Goal: Task Accomplishment & Management: Manage account settings

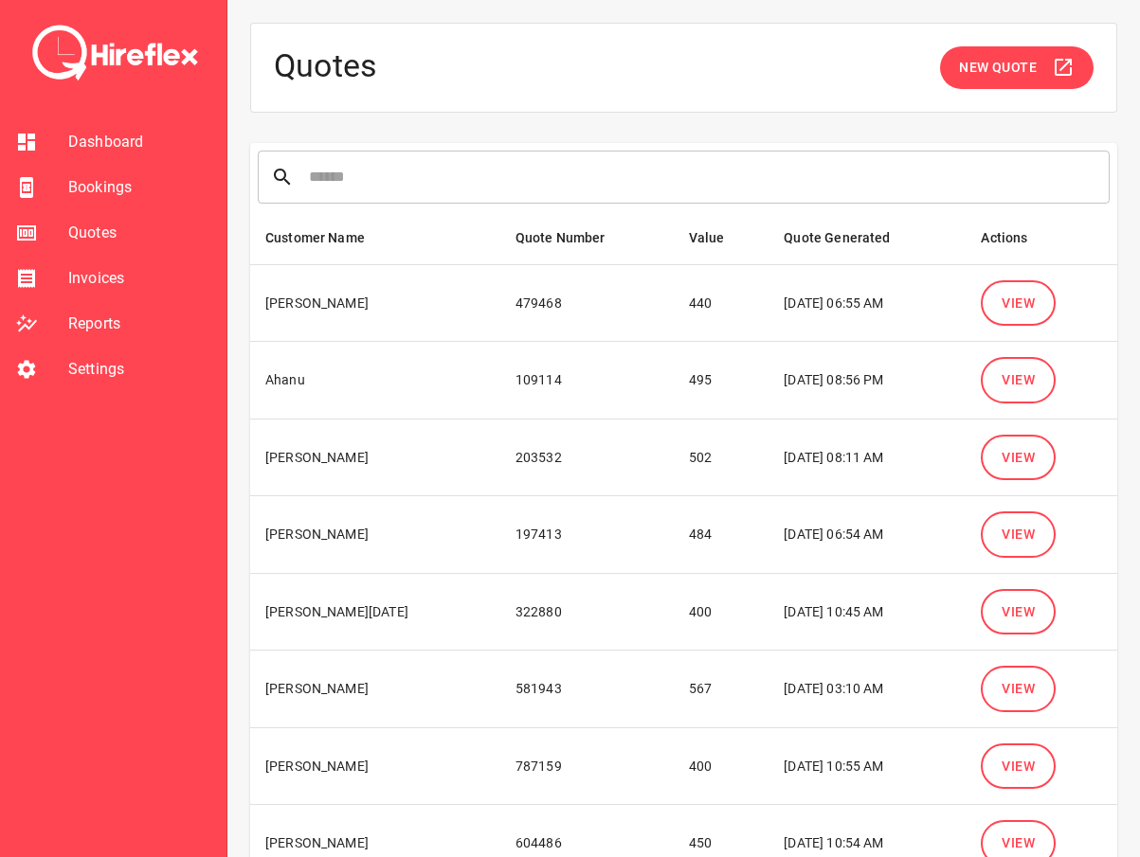
click at [1030, 311] on span "View" at bounding box center [1017, 304] width 33 height 24
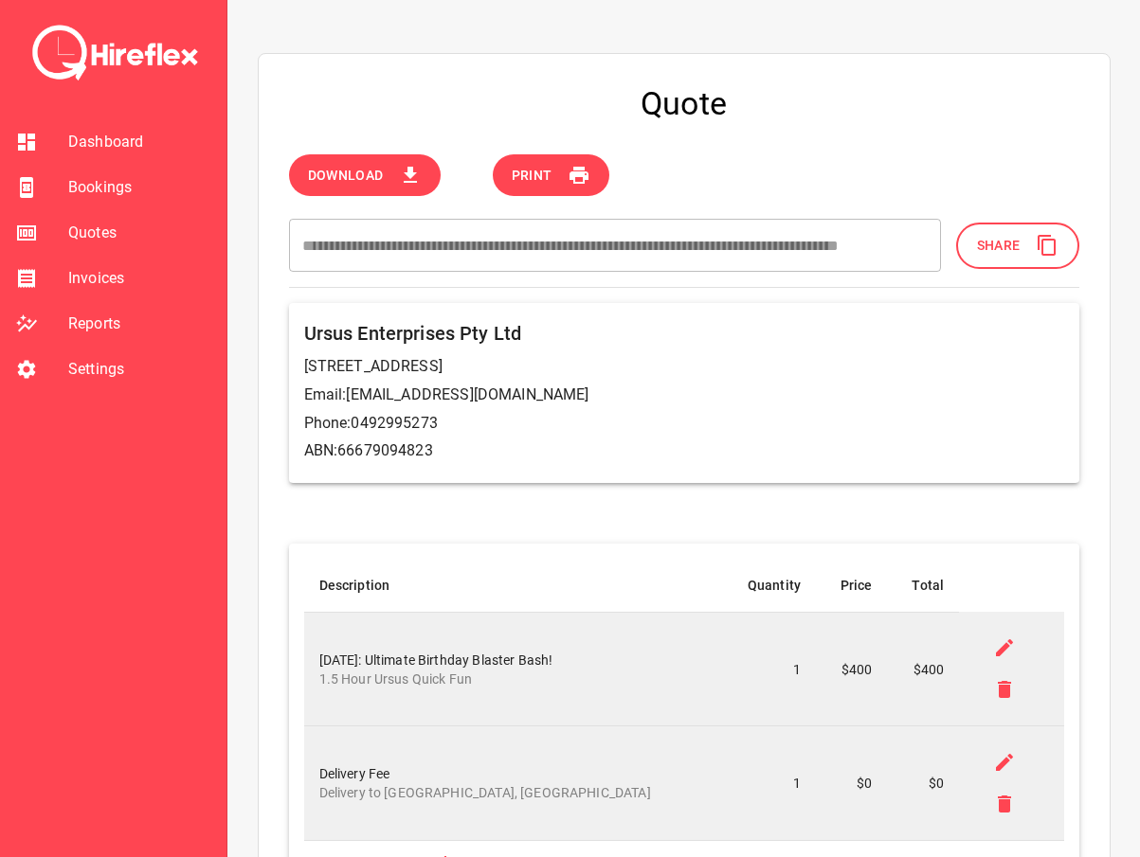
click at [518, 381] on div "Ursus Enterprises Pty Ltd 4 Pockley St Morningside 4170 Email: ahanu@ursusactiv…" at bounding box center [684, 392] width 790 height 179
click at [522, 387] on p "Email: ahanu@ursusactivities.com" at bounding box center [684, 395] width 760 height 23
click at [57, 372] on div at bounding box center [41, 369] width 53 height 23
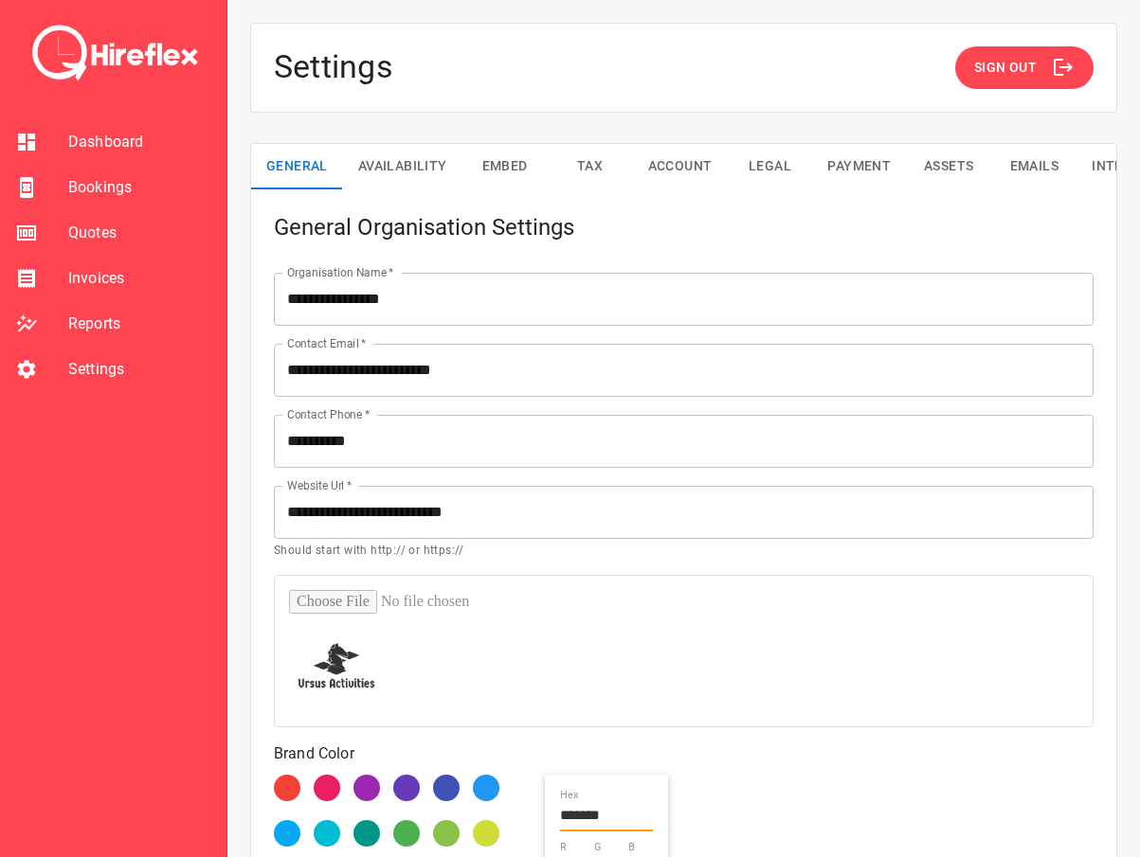
click at [529, 383] on input "**********" at bounding box center [684, 370] width 820 height 53
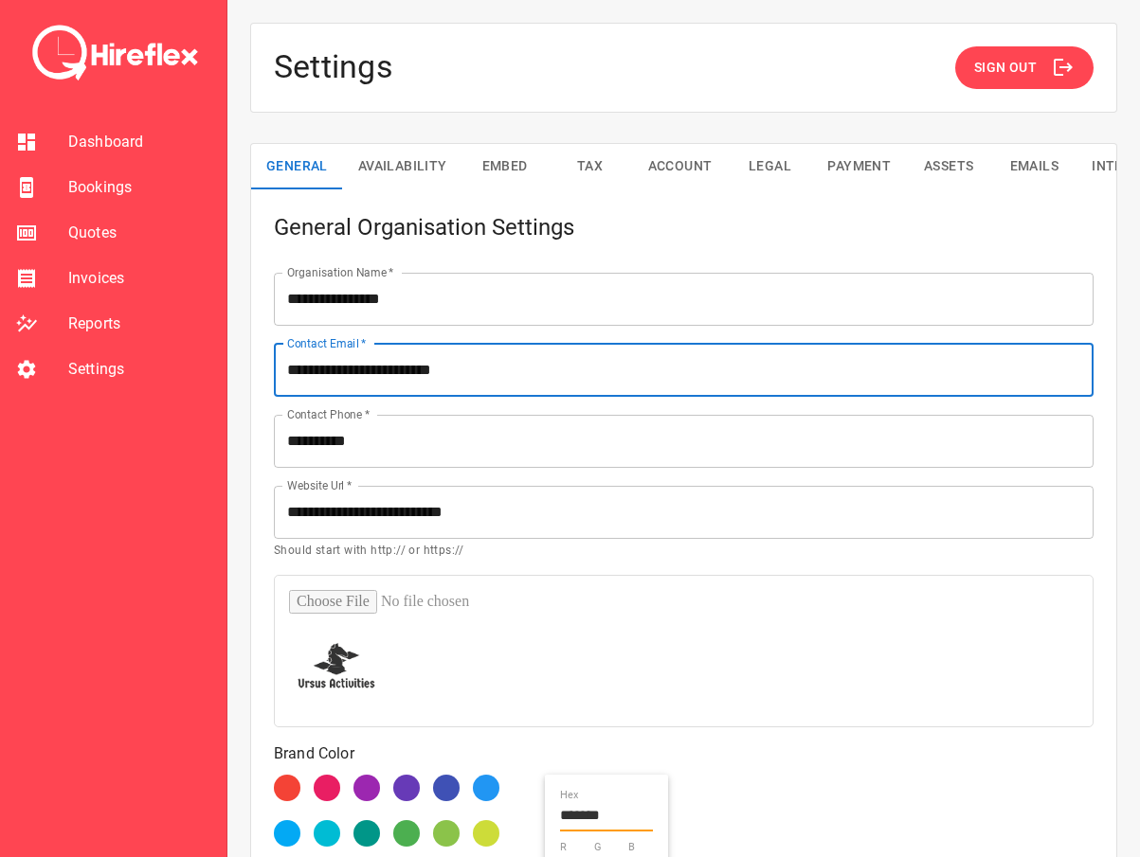
type input "**********"
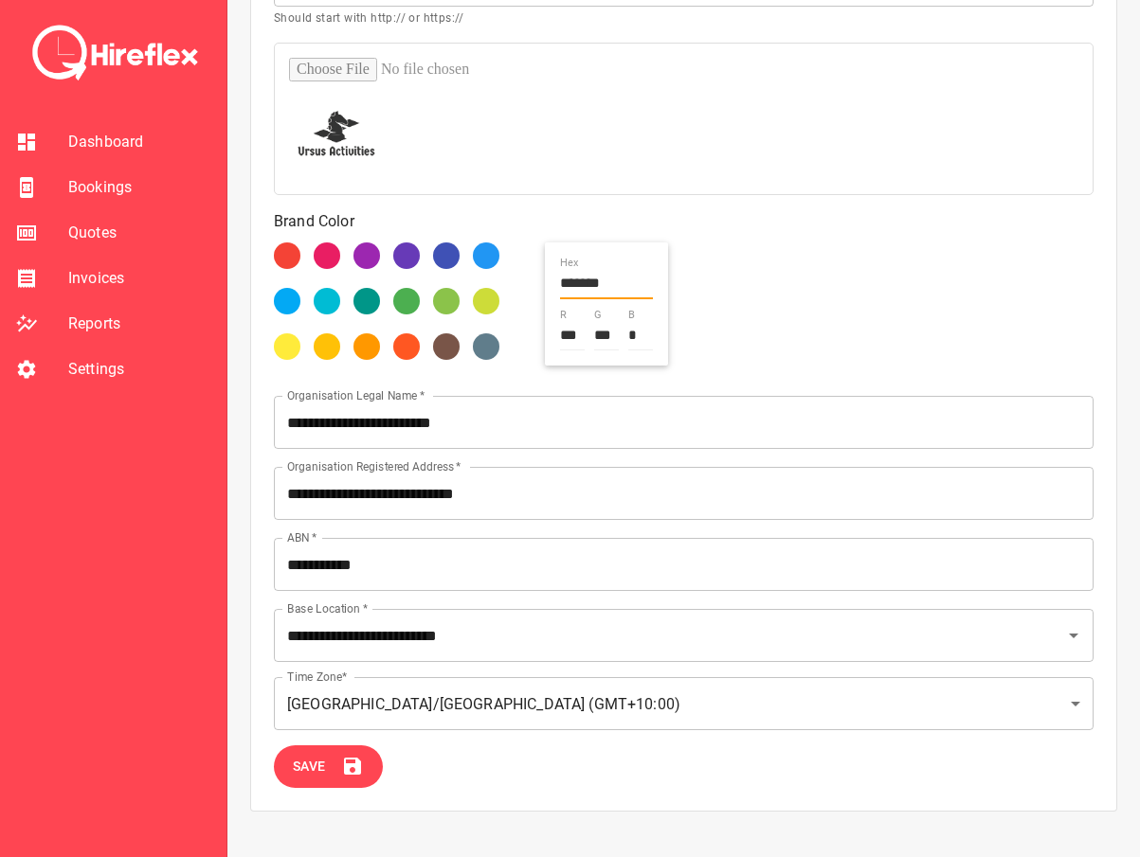
scroll to position [540, 0]
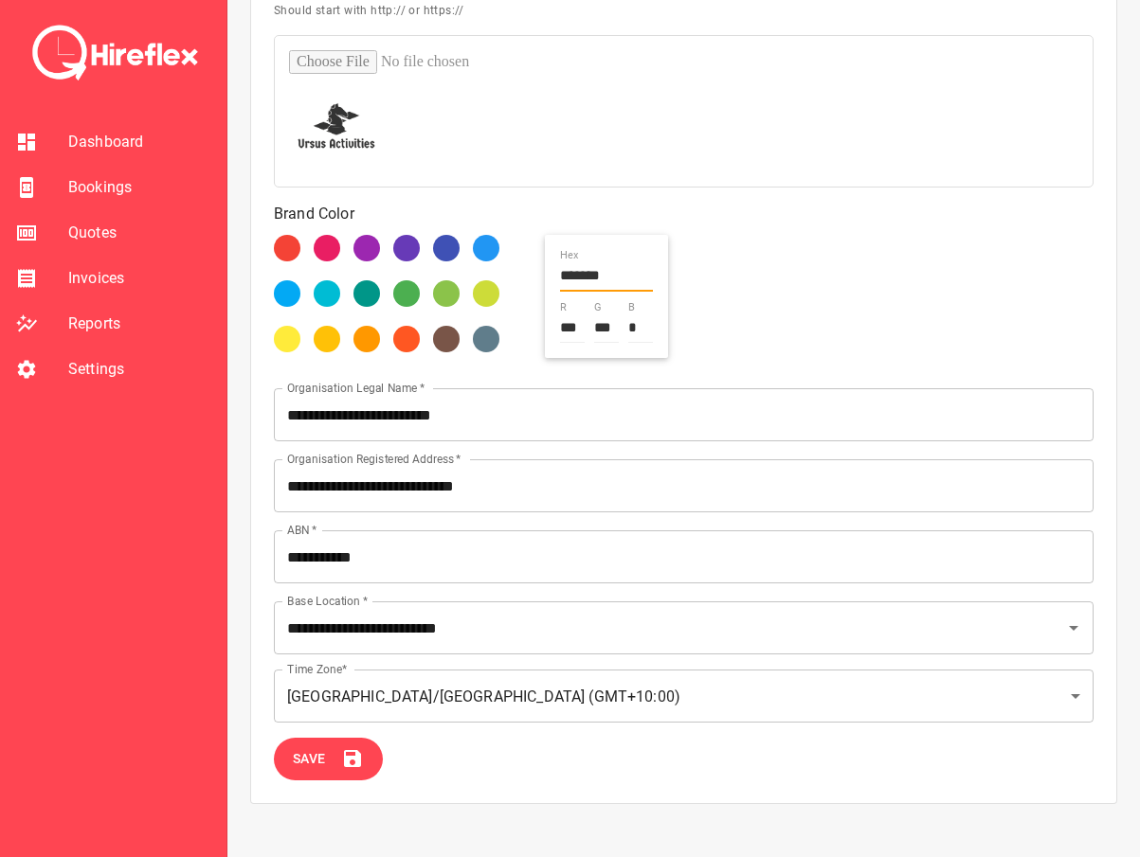
click at [351, 764] on icon at bounding box center [352, 759] width 23 height 23
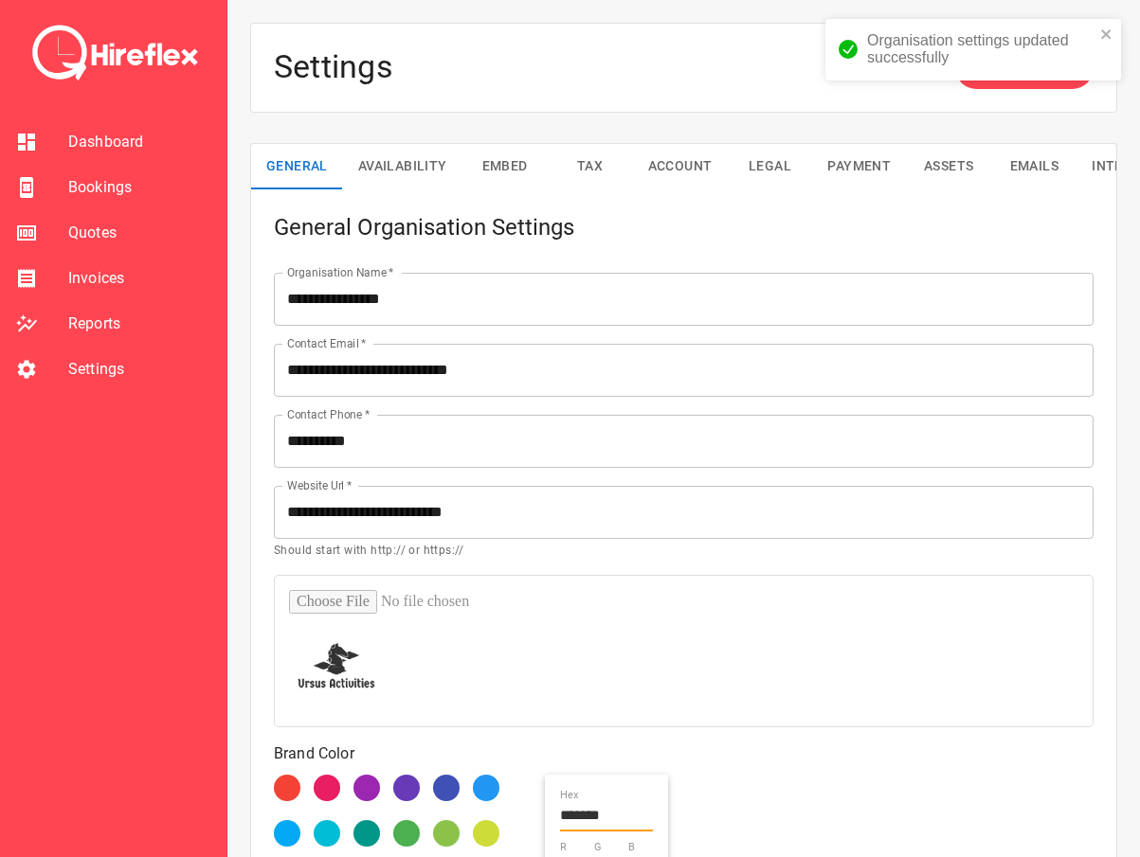
click at [587, 503] on input "**********" at bounding box center [684, 512] width 820 height 53
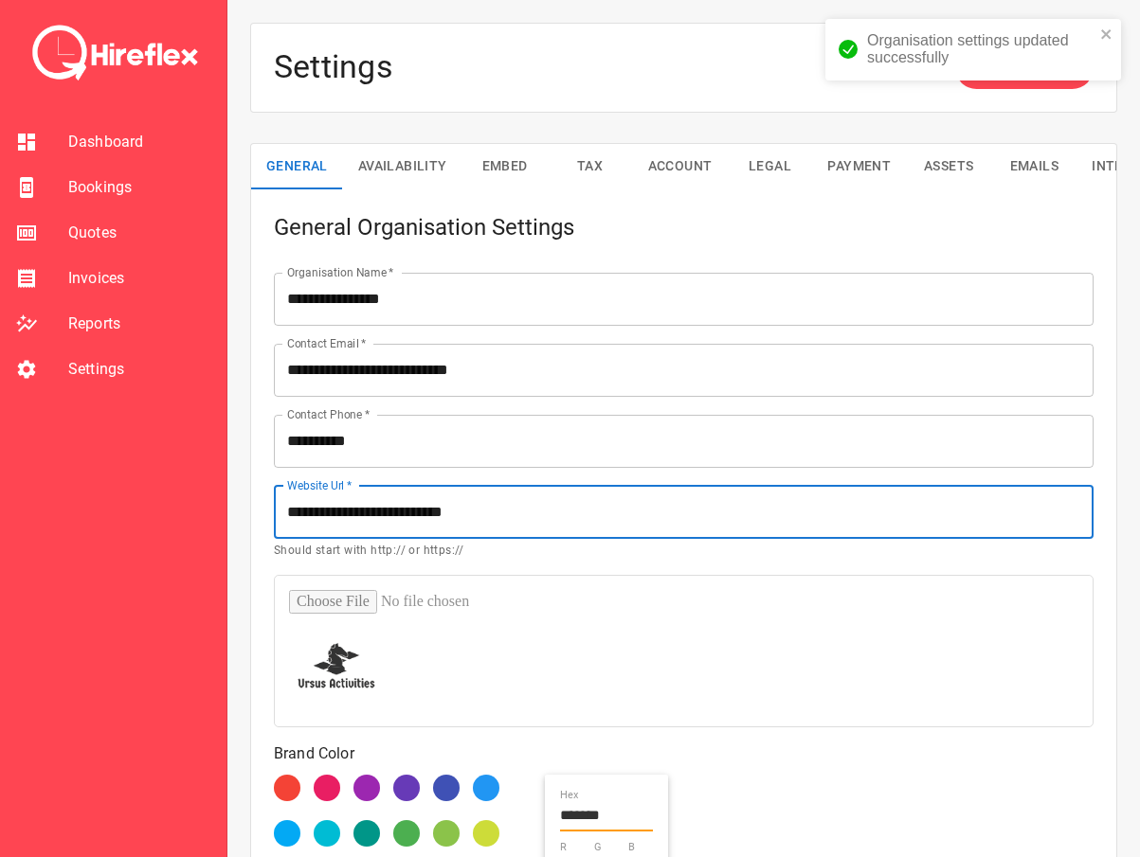
type input "**********"
click at [997, 63] on div "Organisation settings updated successfully" at bounding box center [972, 57] width 303 height 84
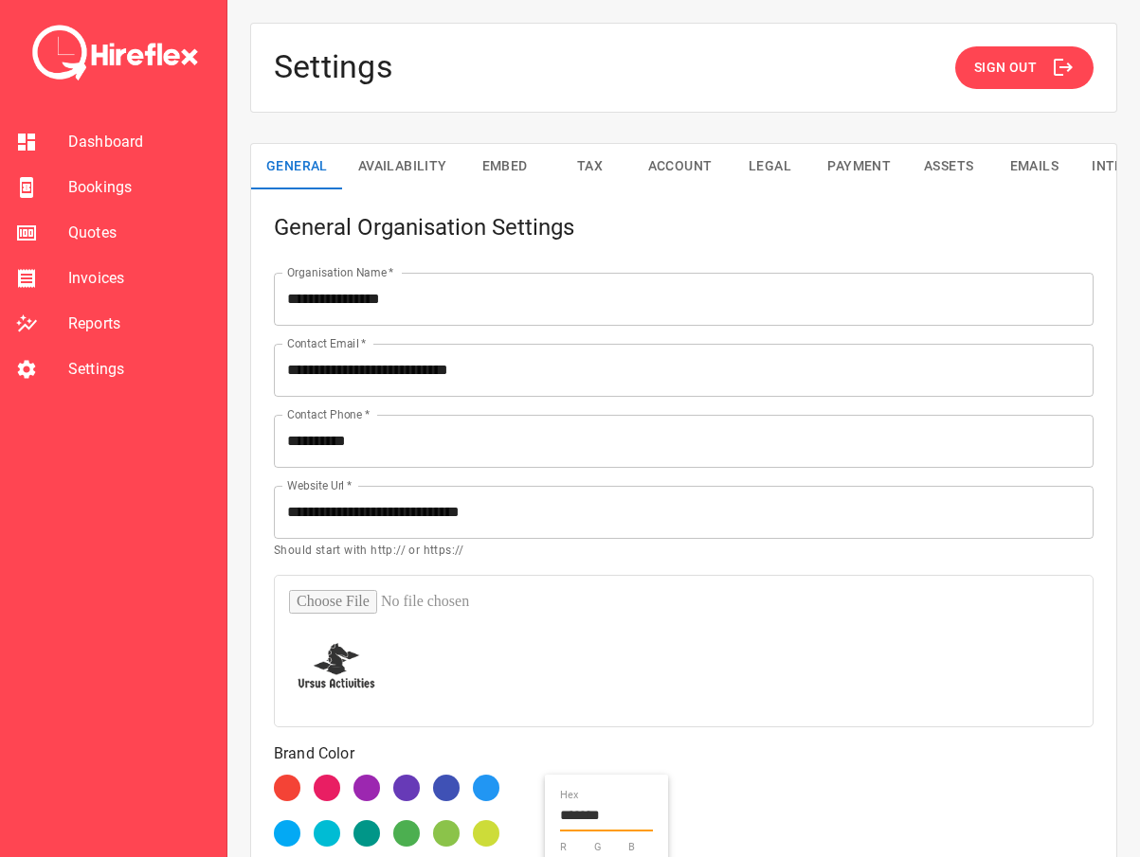
click at [883, 44] on div "Settings Sign Out" at bounding box center [683, 68] width 867 height 90
click at [782, 81] on div "Settings Sign Out" at bounding box center [683, 68] width 867 height 90
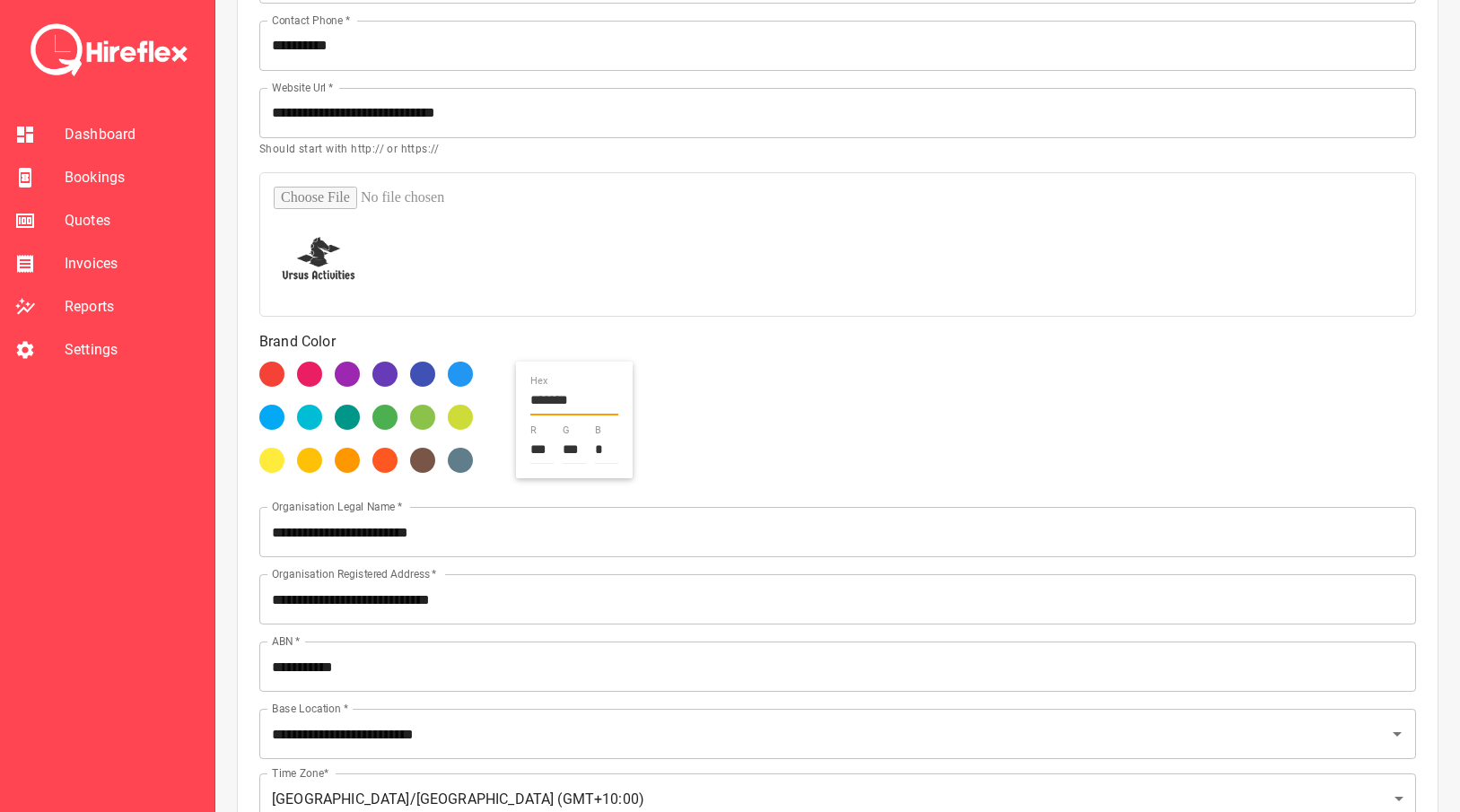
scroll to position [333, 0]
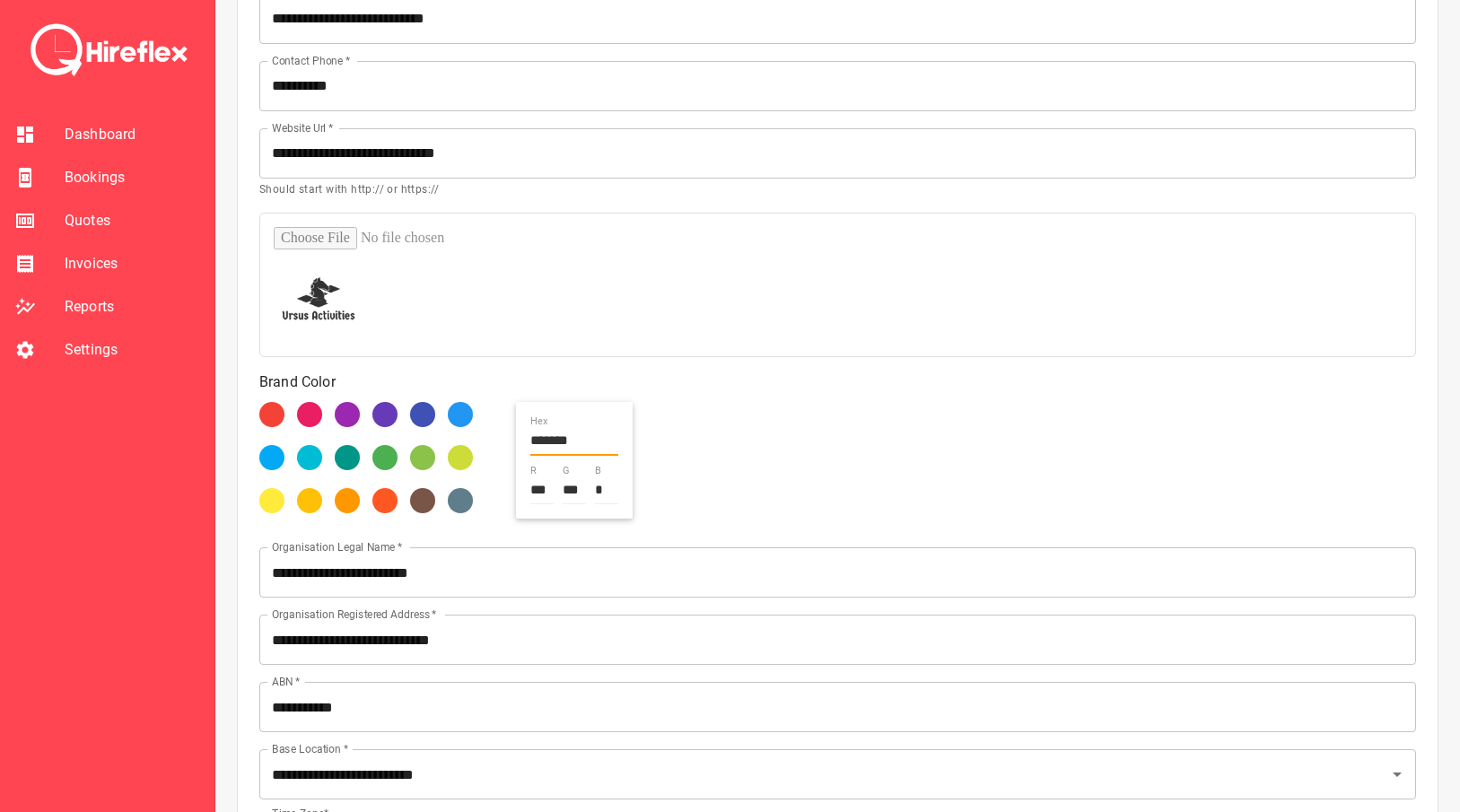
click at [477, 154] on input "**********" at bounding box center [838, 153] width 1157 height 50
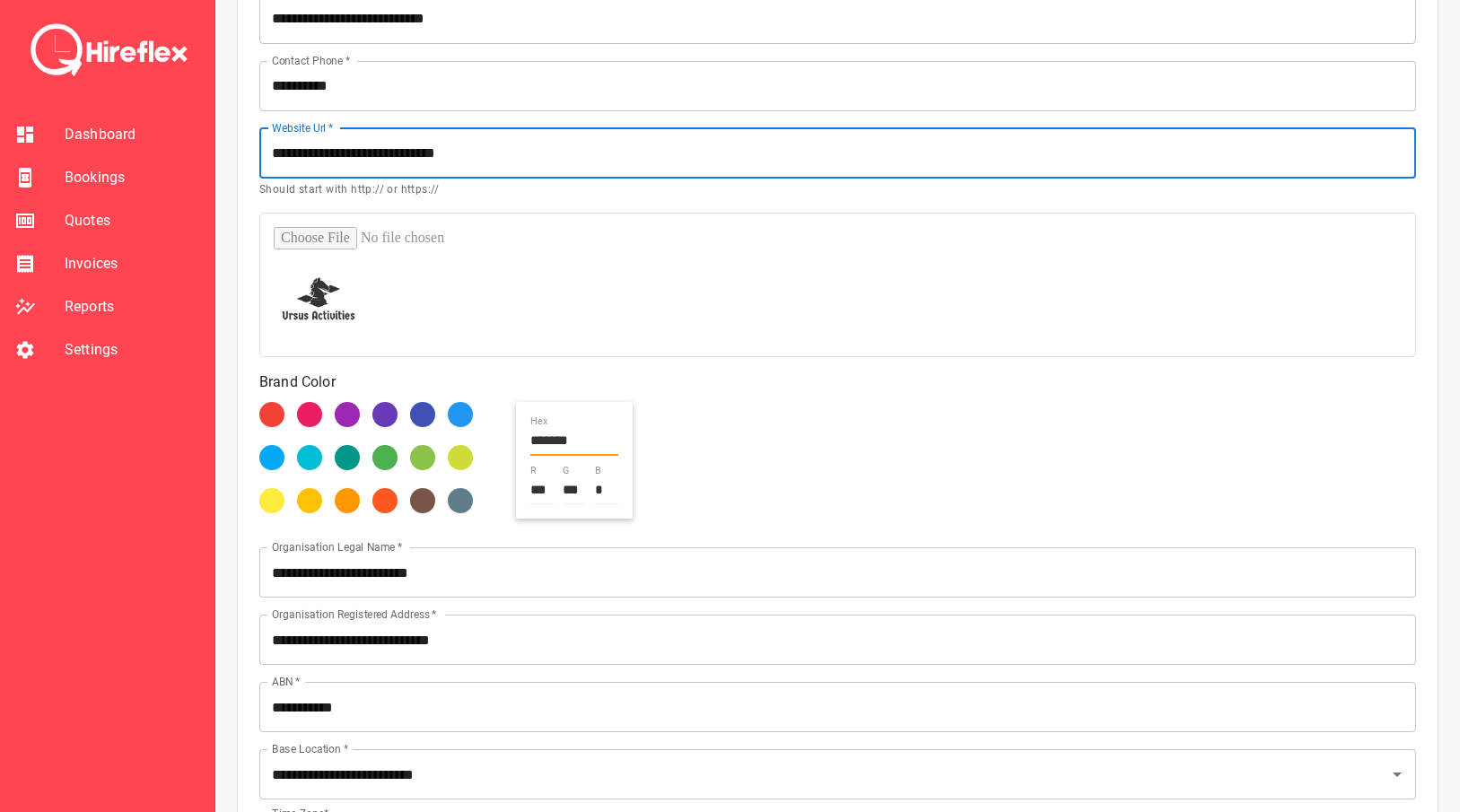
scroll to position [512, 0]
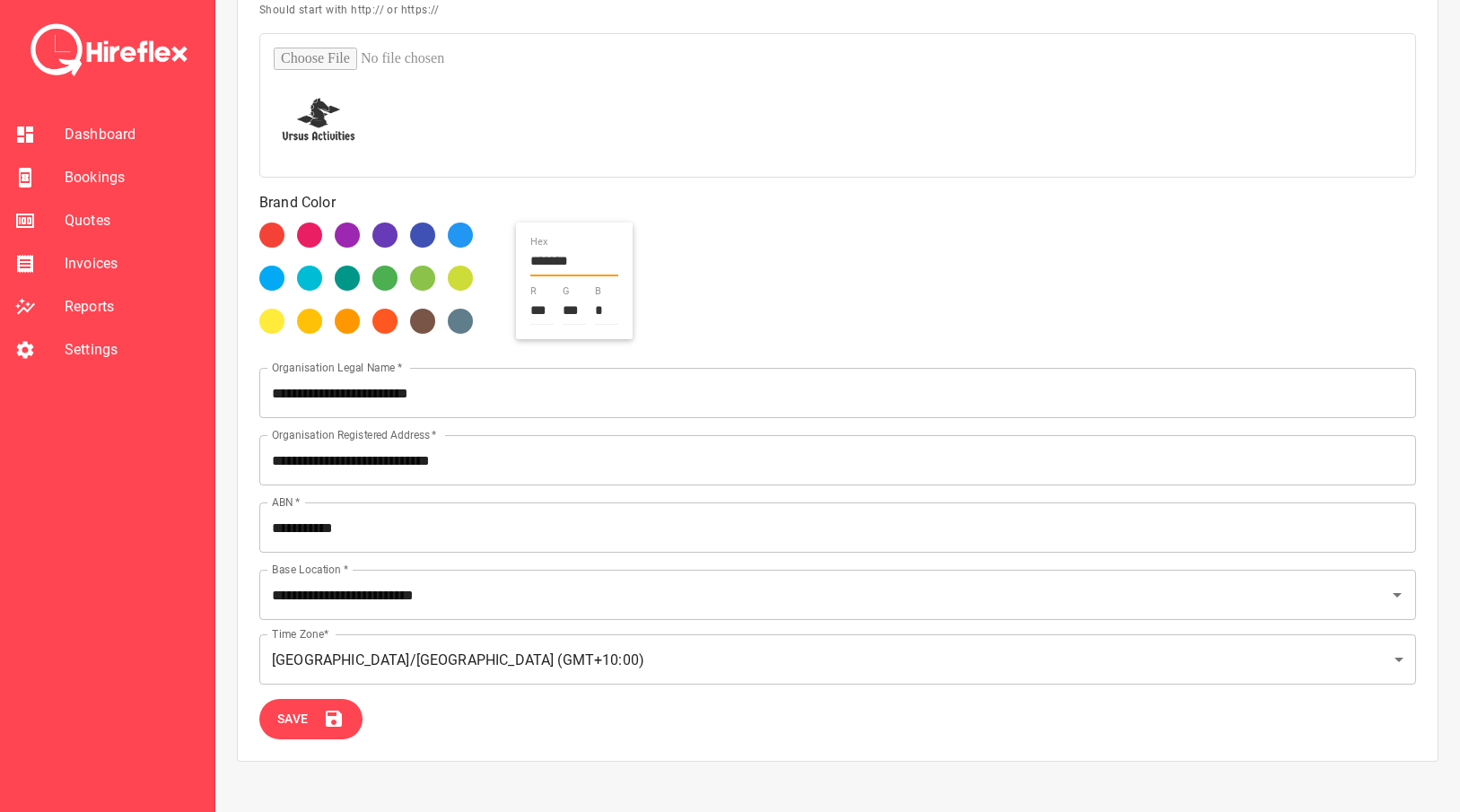
click at [318, 709] on button "Save" at bounding box center [311, 719] width 103 height 41
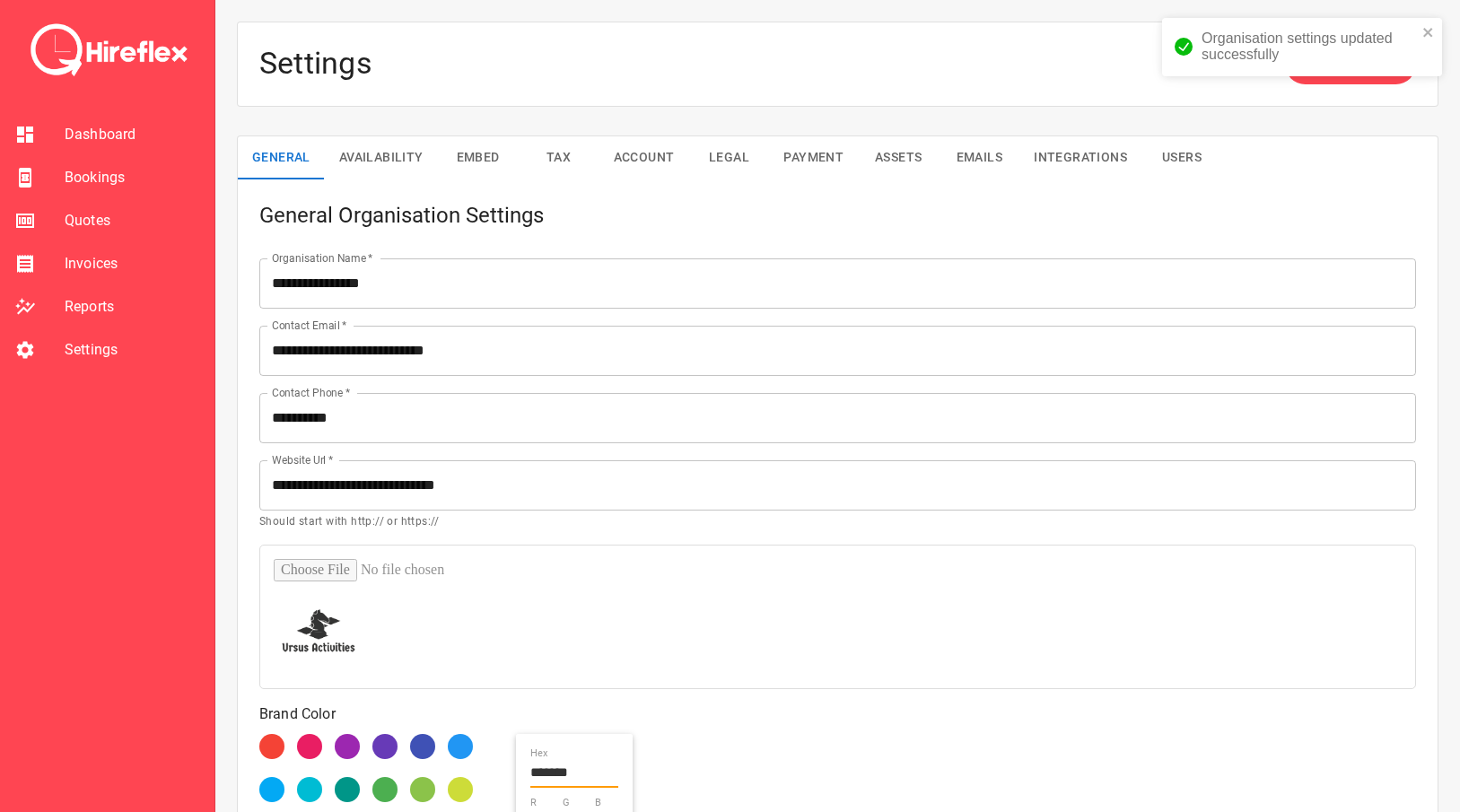
click at [72, 211] on span "Quotes" at bounding box center [132, 221] width 135 height 22
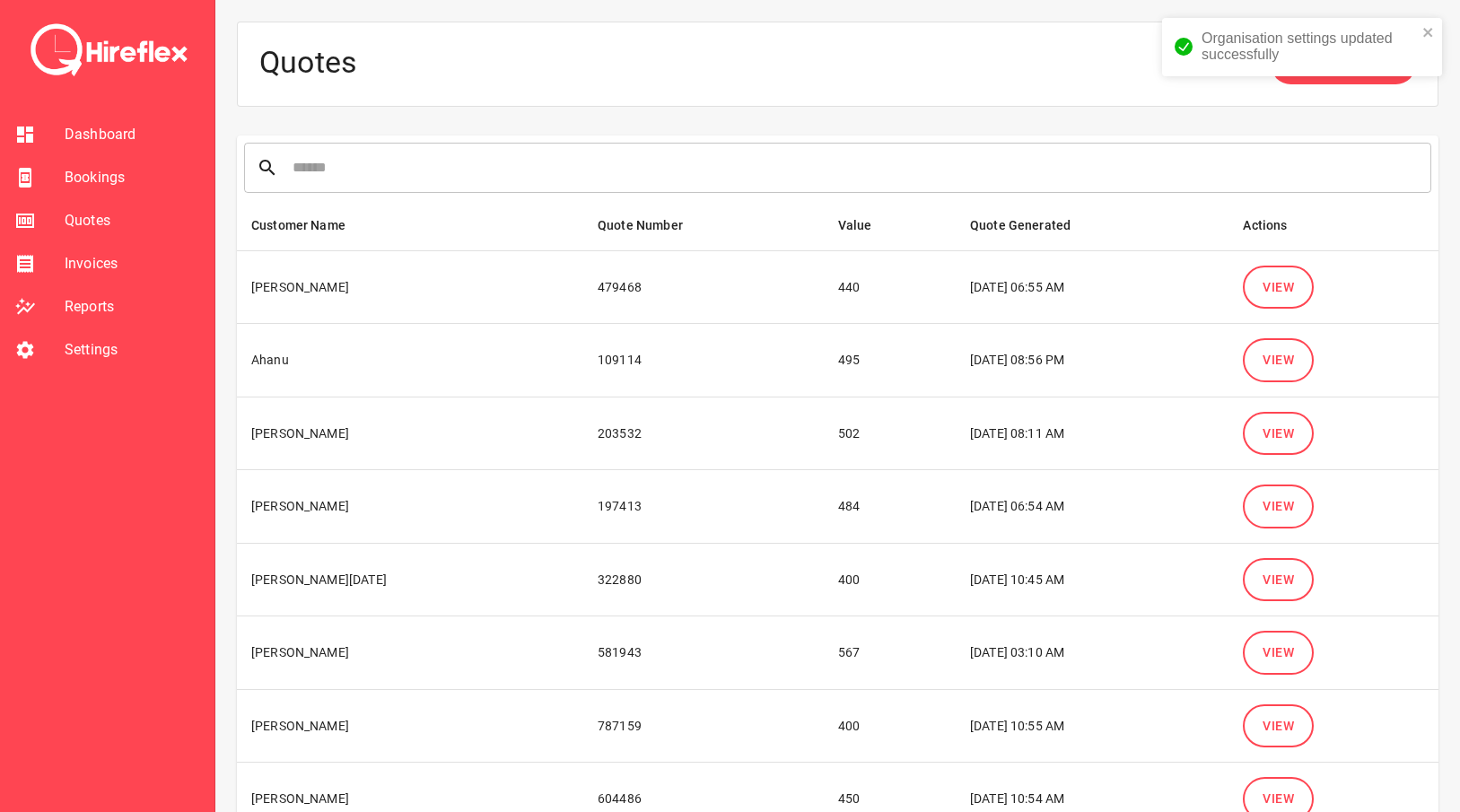
click at [1092, 288] on span "View" at bounding box center [1278, 288] width 31 height 23
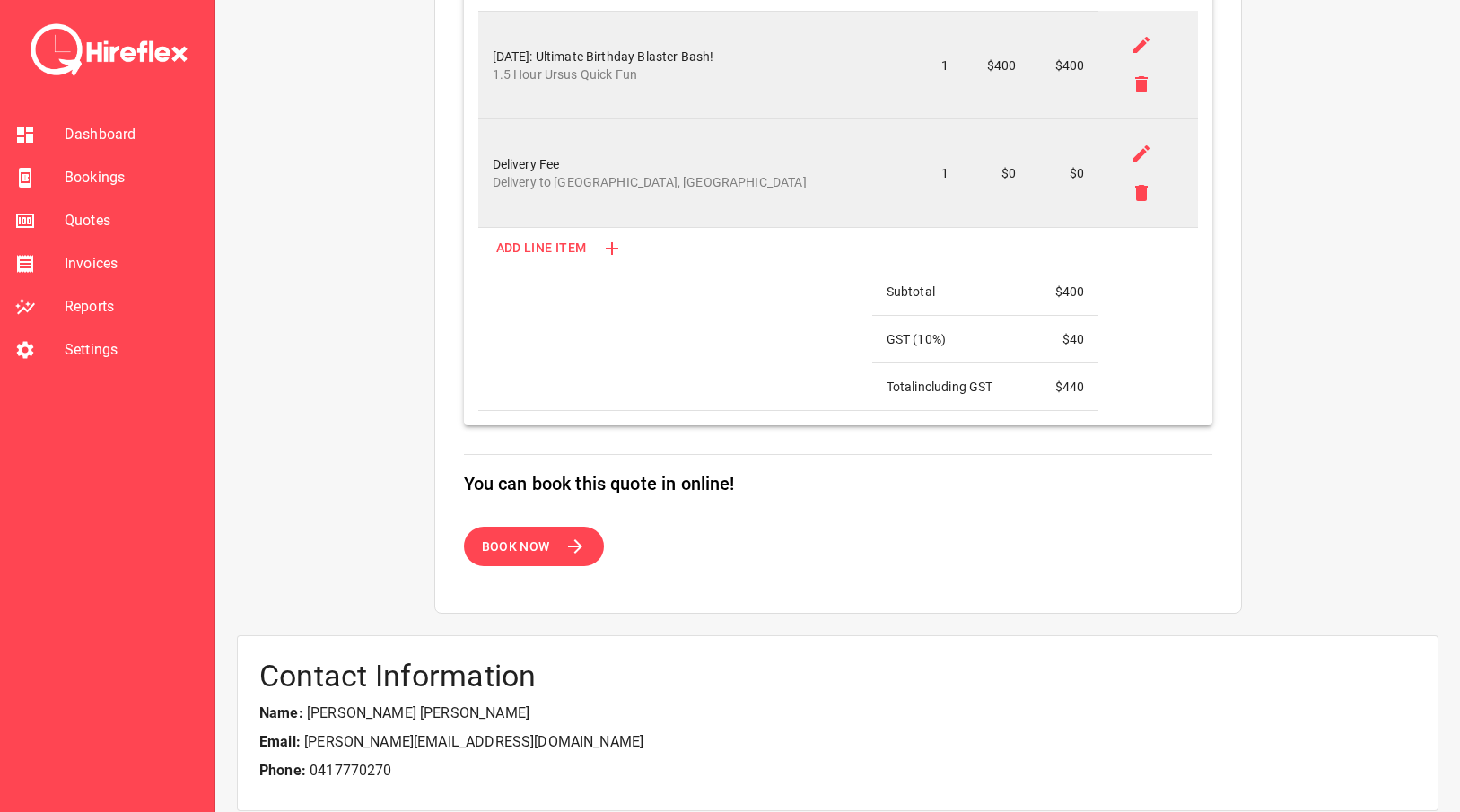
scroll to position [628, 0]
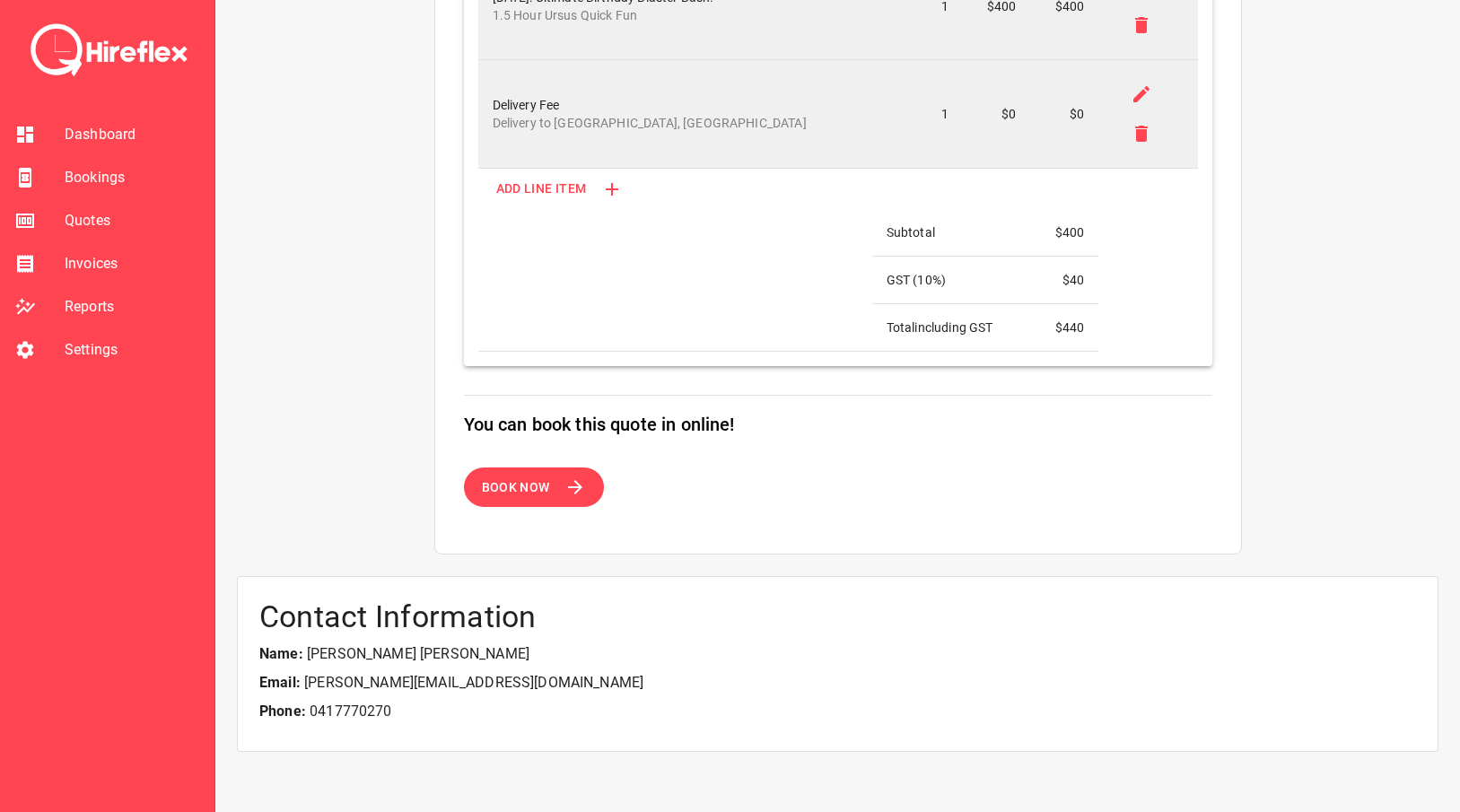
drag, startPoint x: 523, startPoint y: 679, endPoint x: 433, endPoint y: 679, distance: 90.0
click at [518, 679] on p "Email: catherine.jorissen11@gmail.com" at bounding box center [838, 683] width 1157 height 22
drag, startPoint x: 433, startPoint y: 679, endPoint x: 416, endPoint y: 688, distance: 19.2
click at [416, 688] on p "Email: catherine.jorissen11@gmail.com" at bounding box center [838, 683] width 1157 height 22
click at [414, 688] on p "Email: catherine.jorissen11@gmail.com" at bounding box center [838, 683] width 1157 height 22
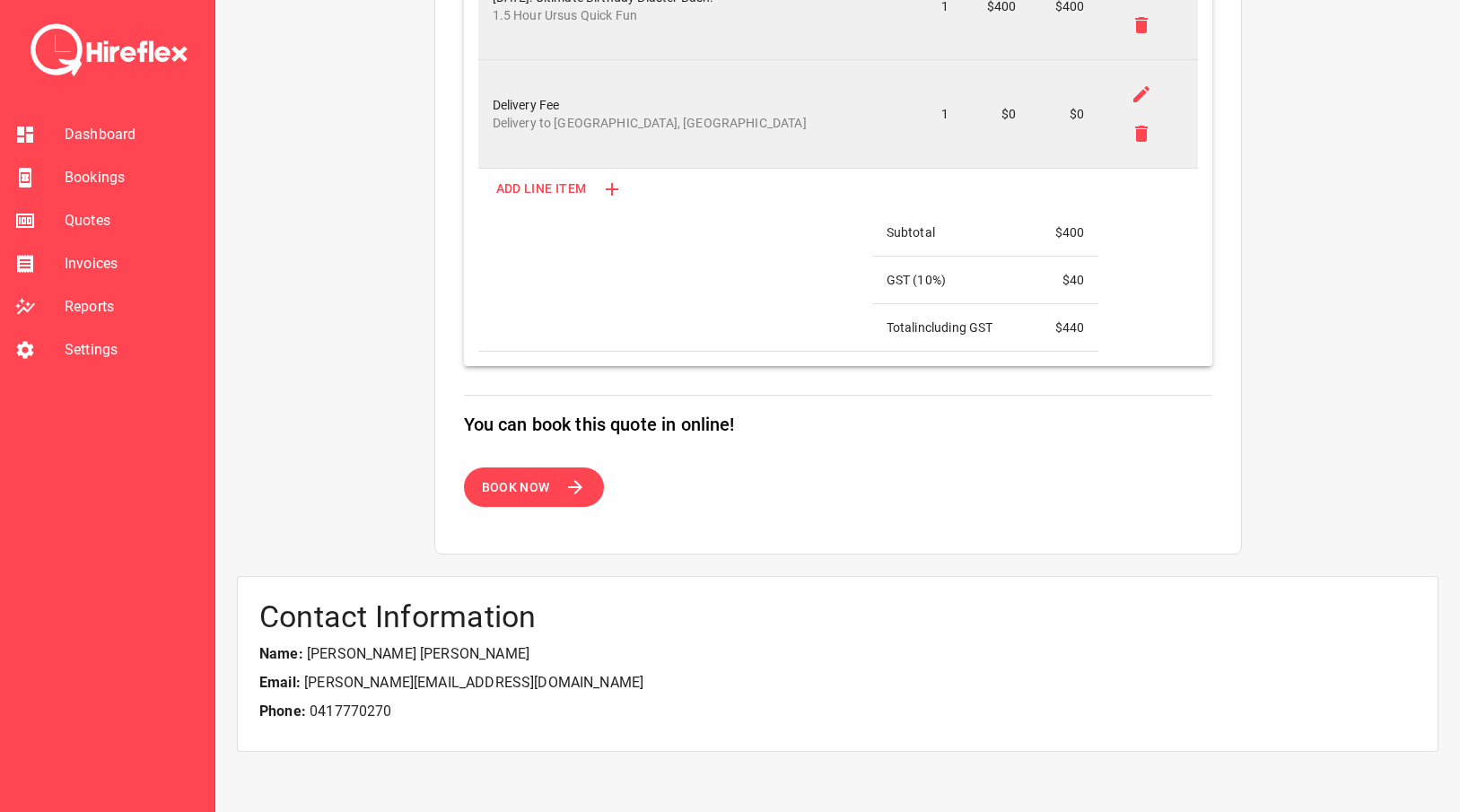
click at [419, 712] on p "Phone: 0417770270" at bounding box center [838, 712] width 1157 height 22
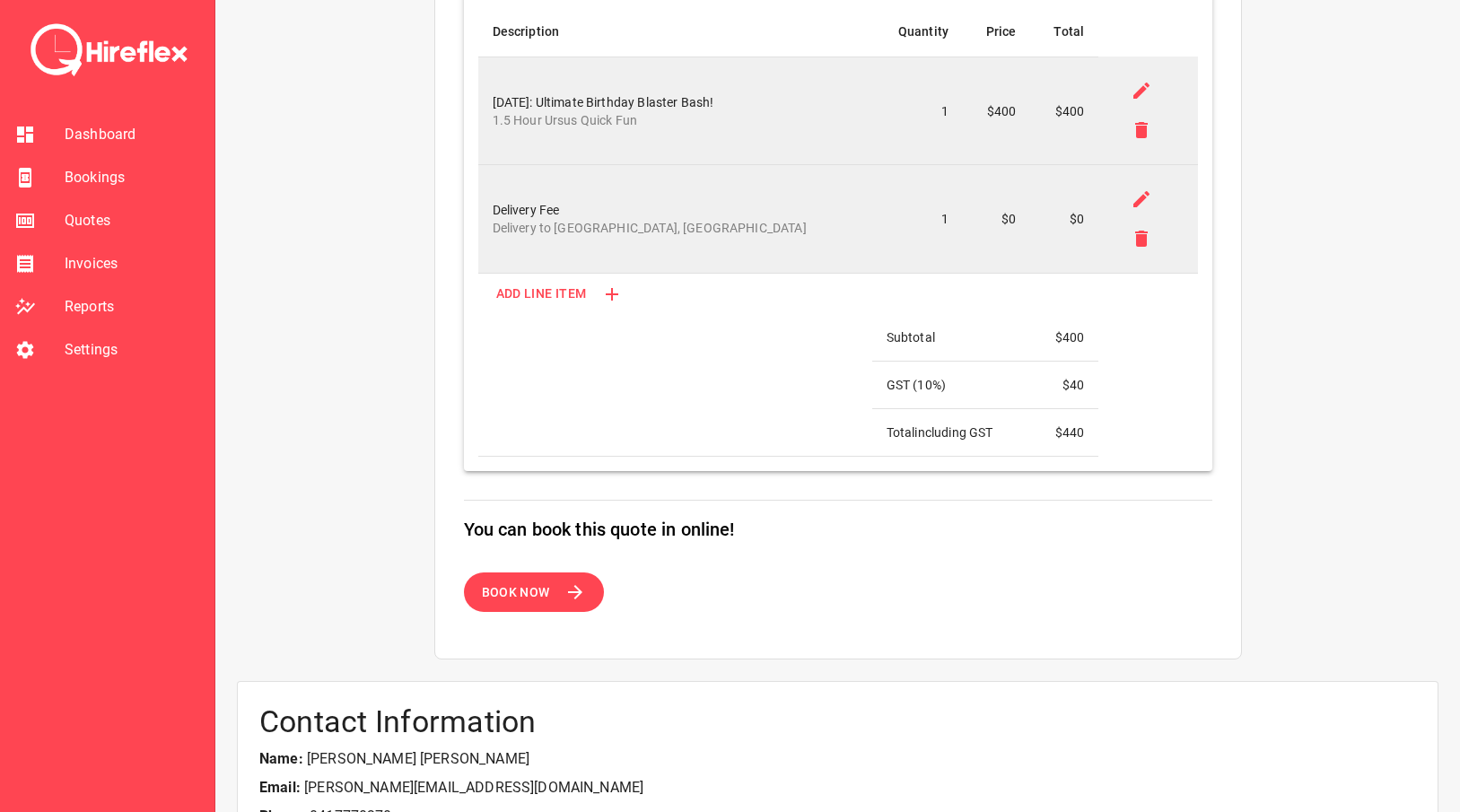
scroll to position [90, 0]
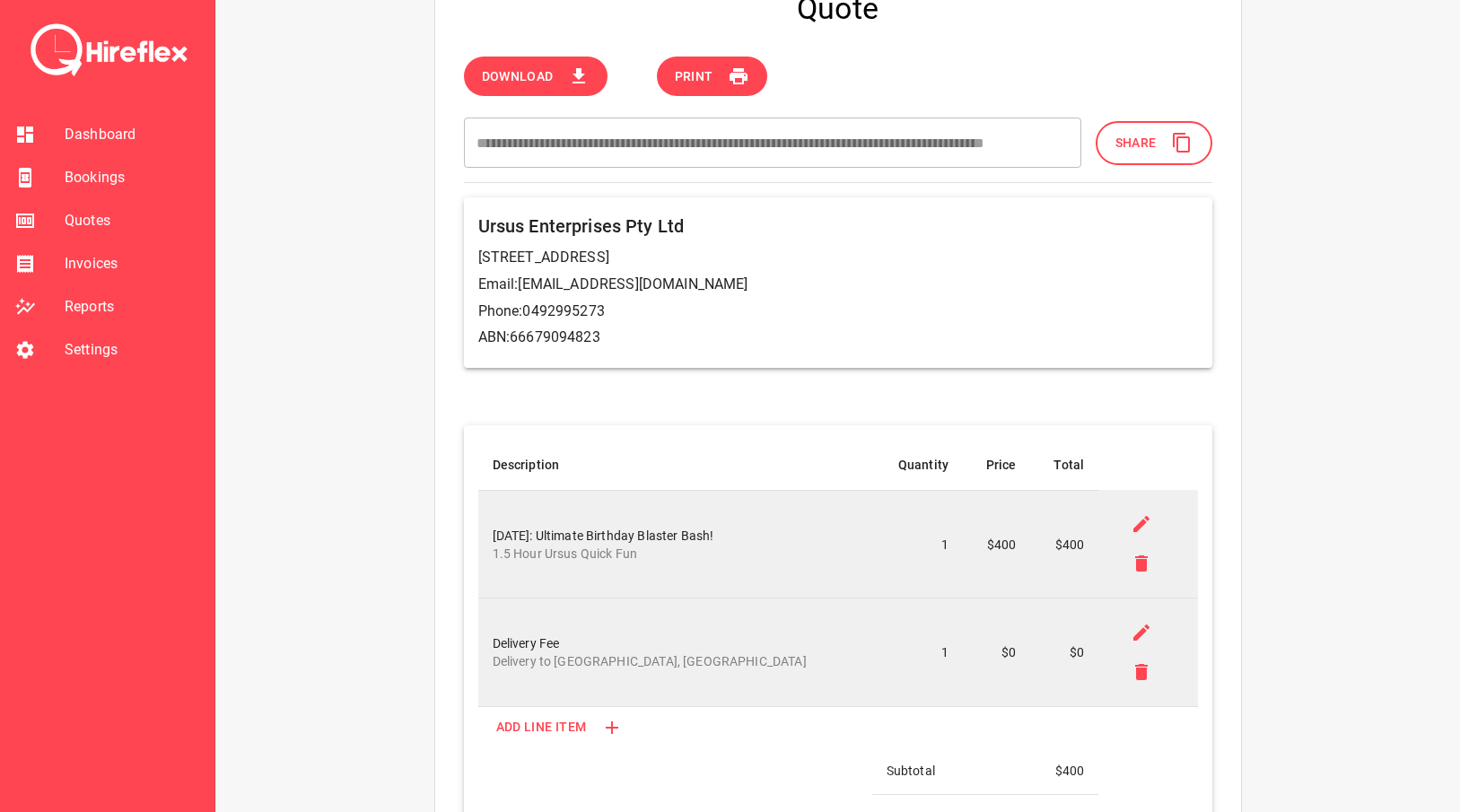
click at [65, 124] on span "Dashboard" at bounding box center [132, 135] width 135 height 22
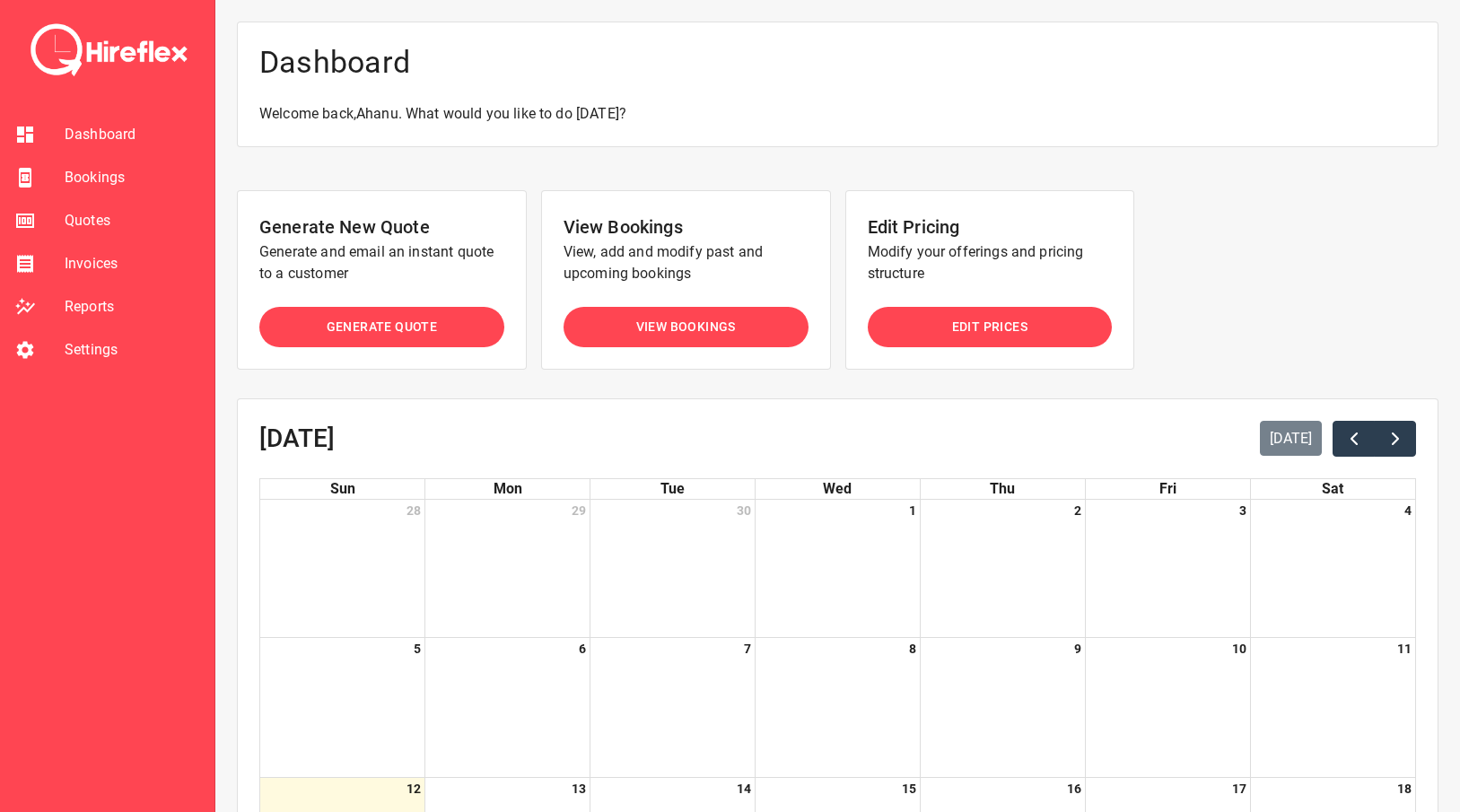
click at [102, 356] on span "Settings" at bounding box center [132, 350] width 135 height 22
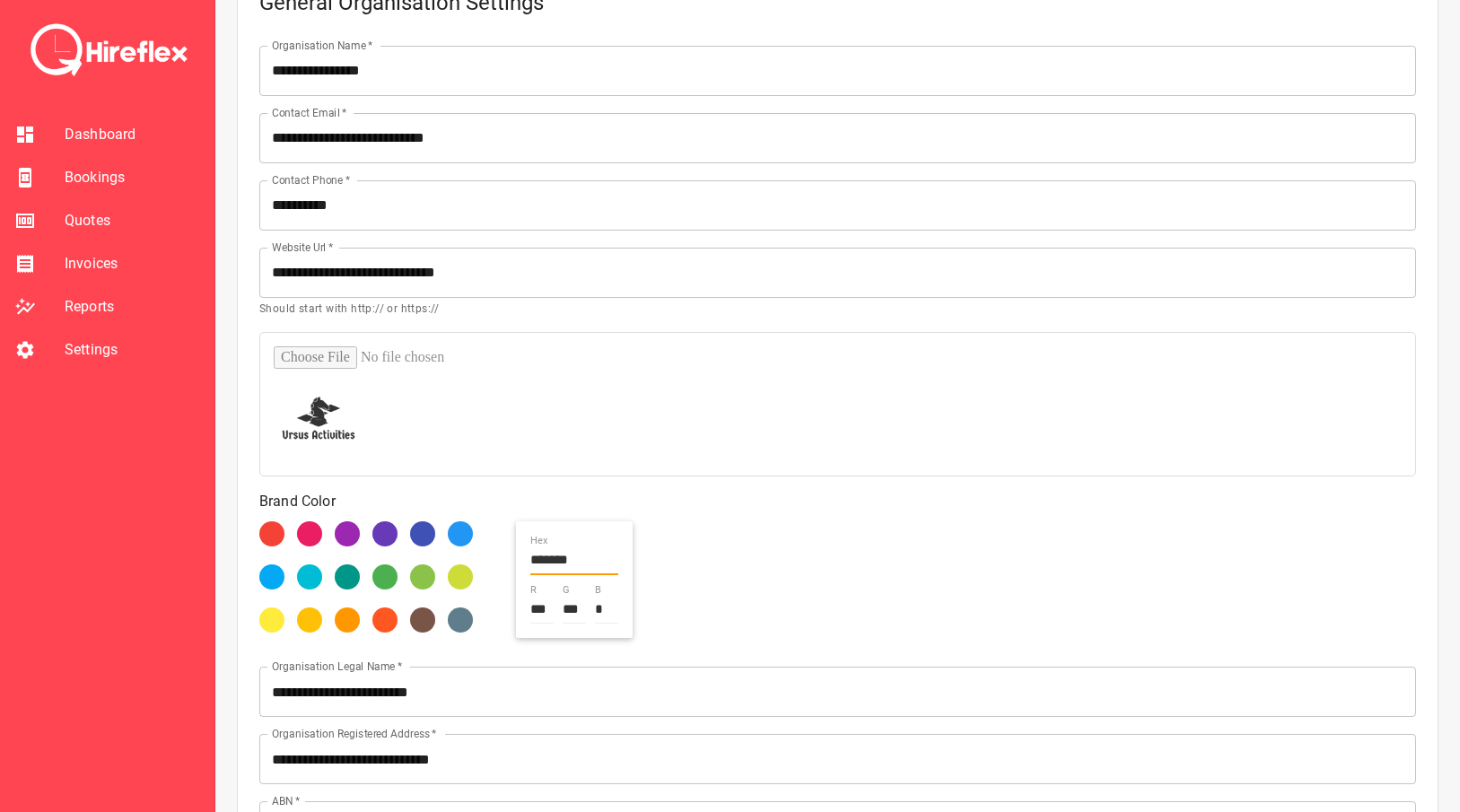
scroll to position [359, 0]
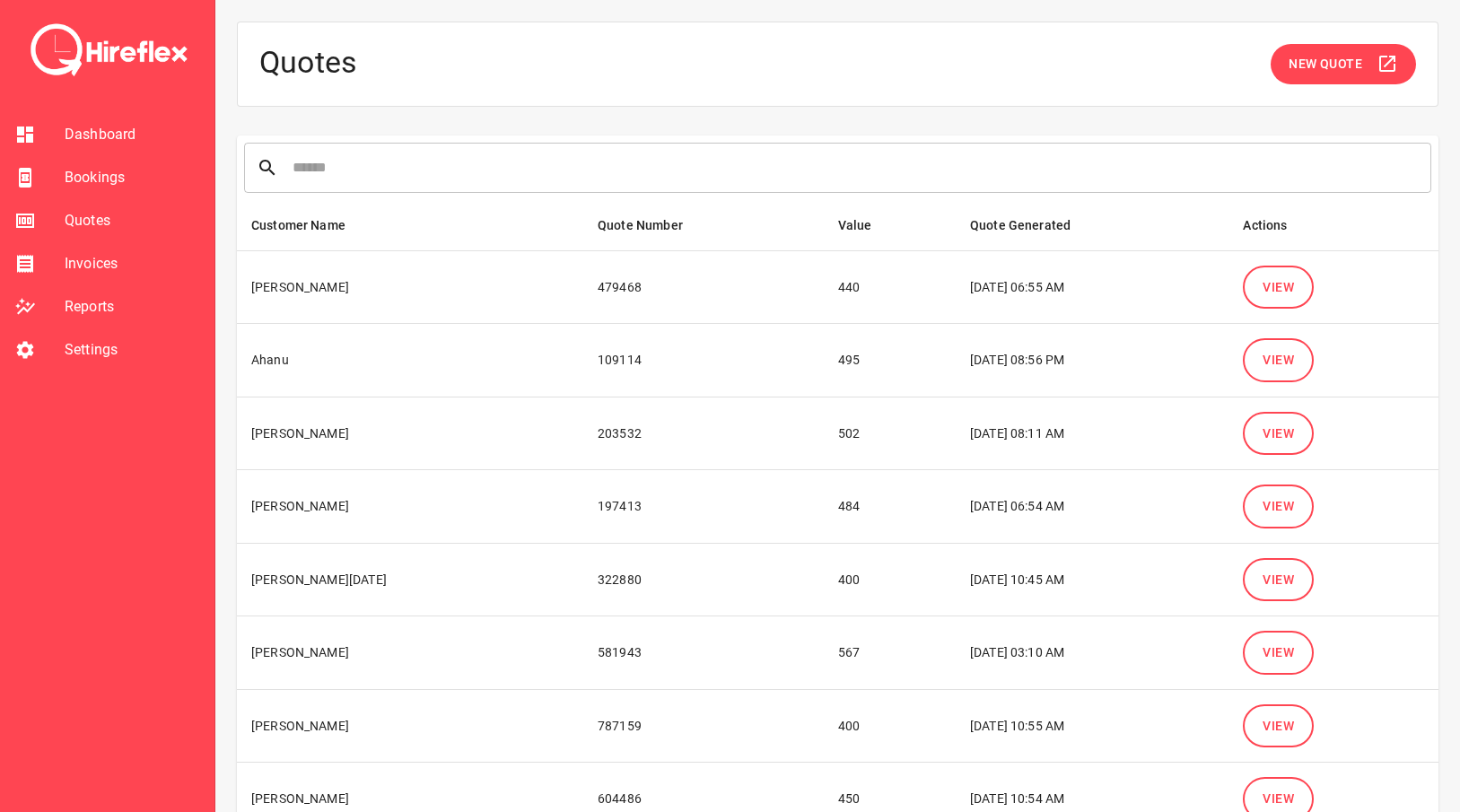
click at [105, 143] on span "Dashboard" at bounding box center [132, 135] width 135 height 22
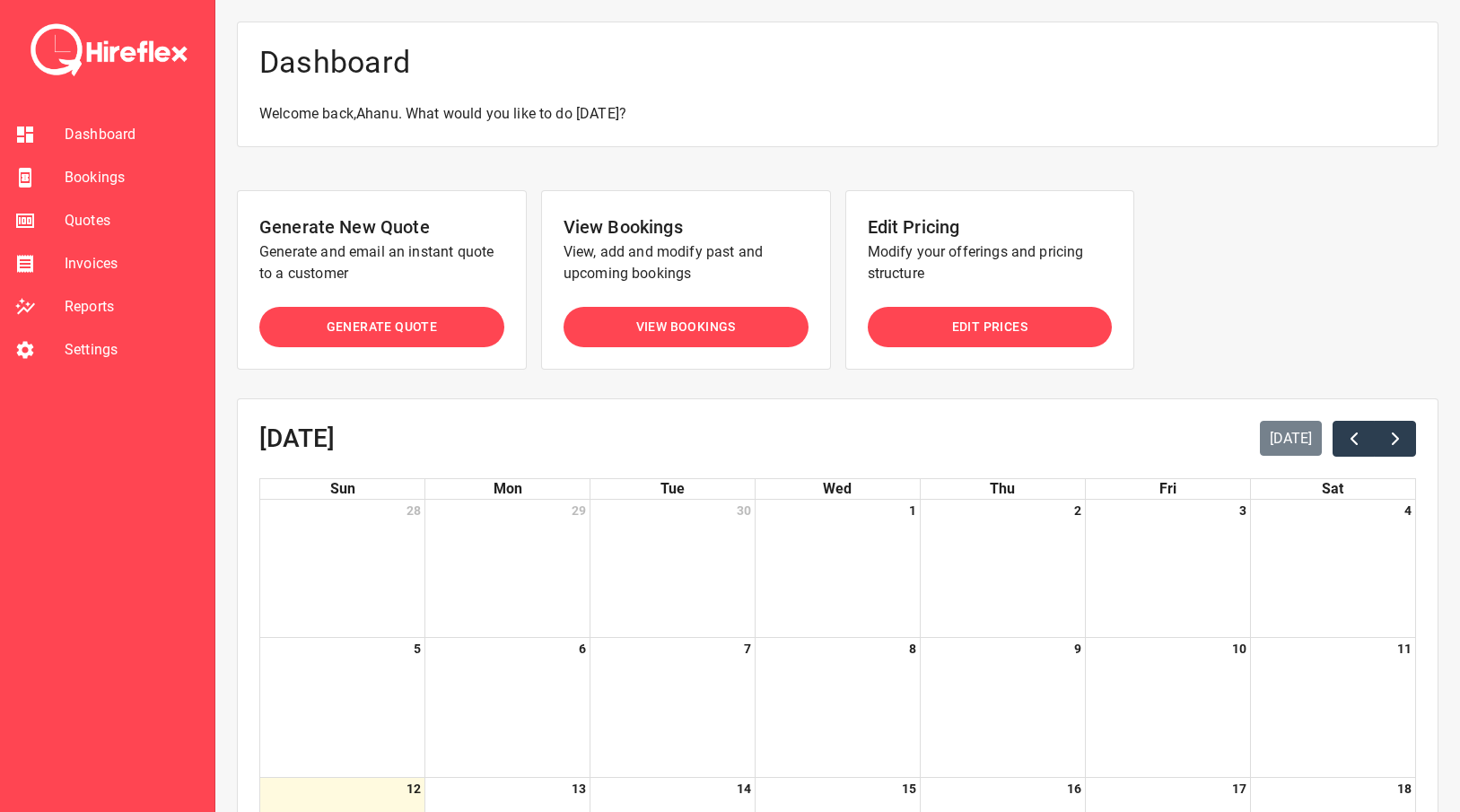
click at [94, 351] on span "Settings" at bounding box center [132, 350] width 135 height 22
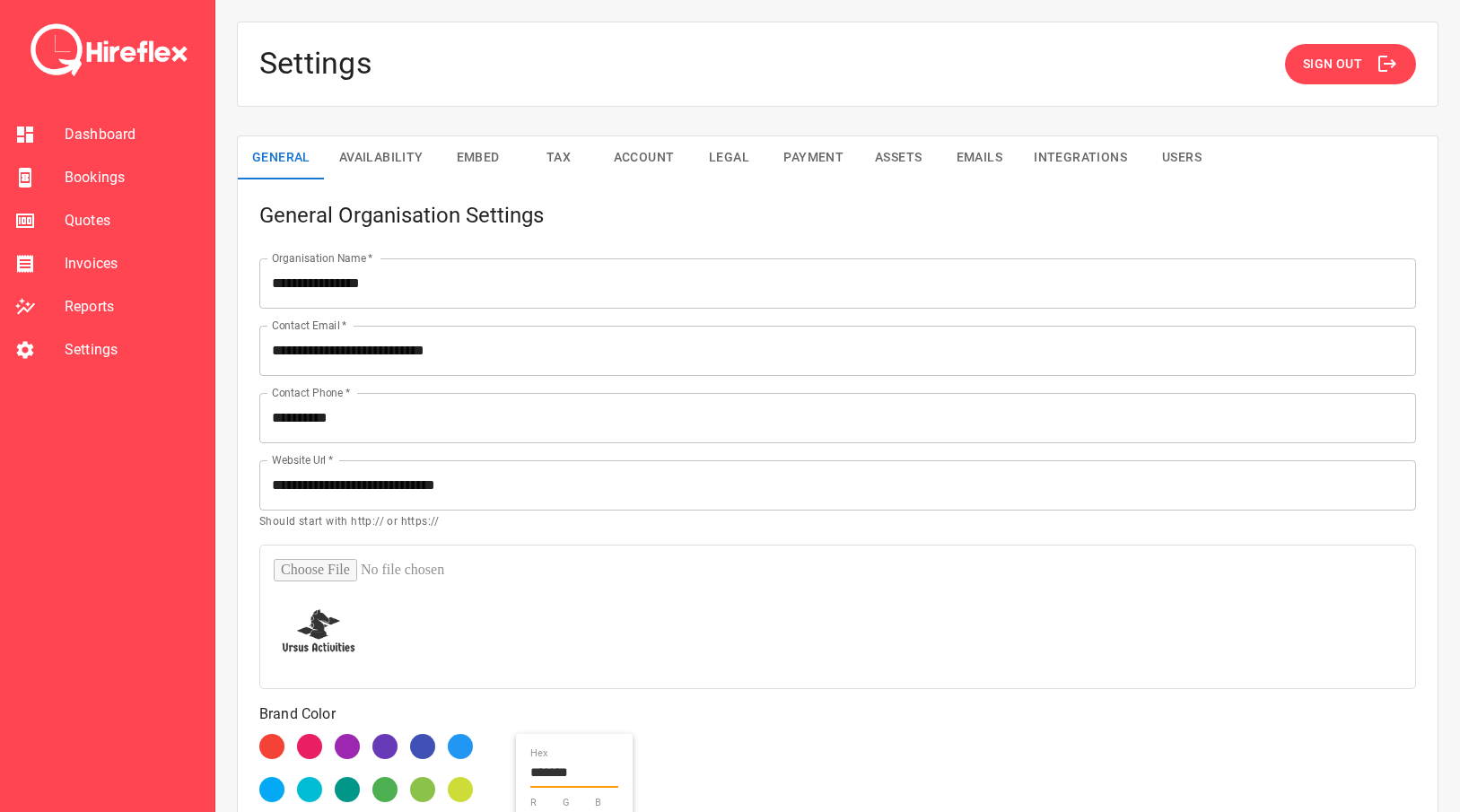
click at [93, 316] on span "Reports" at bounding box center [132, 307] width 135 height 22
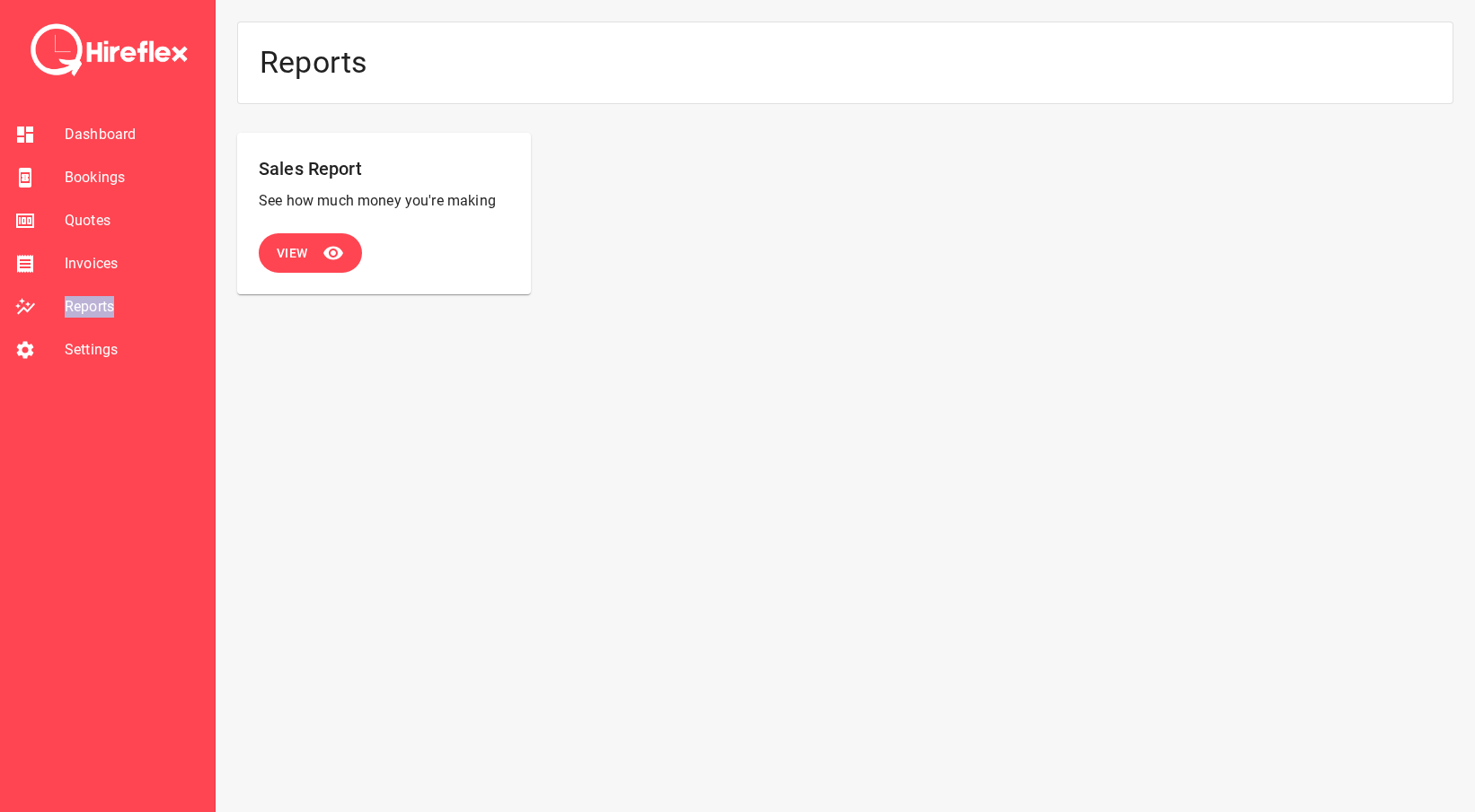
click at [93, 316] on span "Reports" at bounding box center [132, 307] width 136 height 22
click at [298, 247] on span "View" at bounding box center [292, 254] width 31 height 23
